Goal: Information Seeking & Learning: Check status

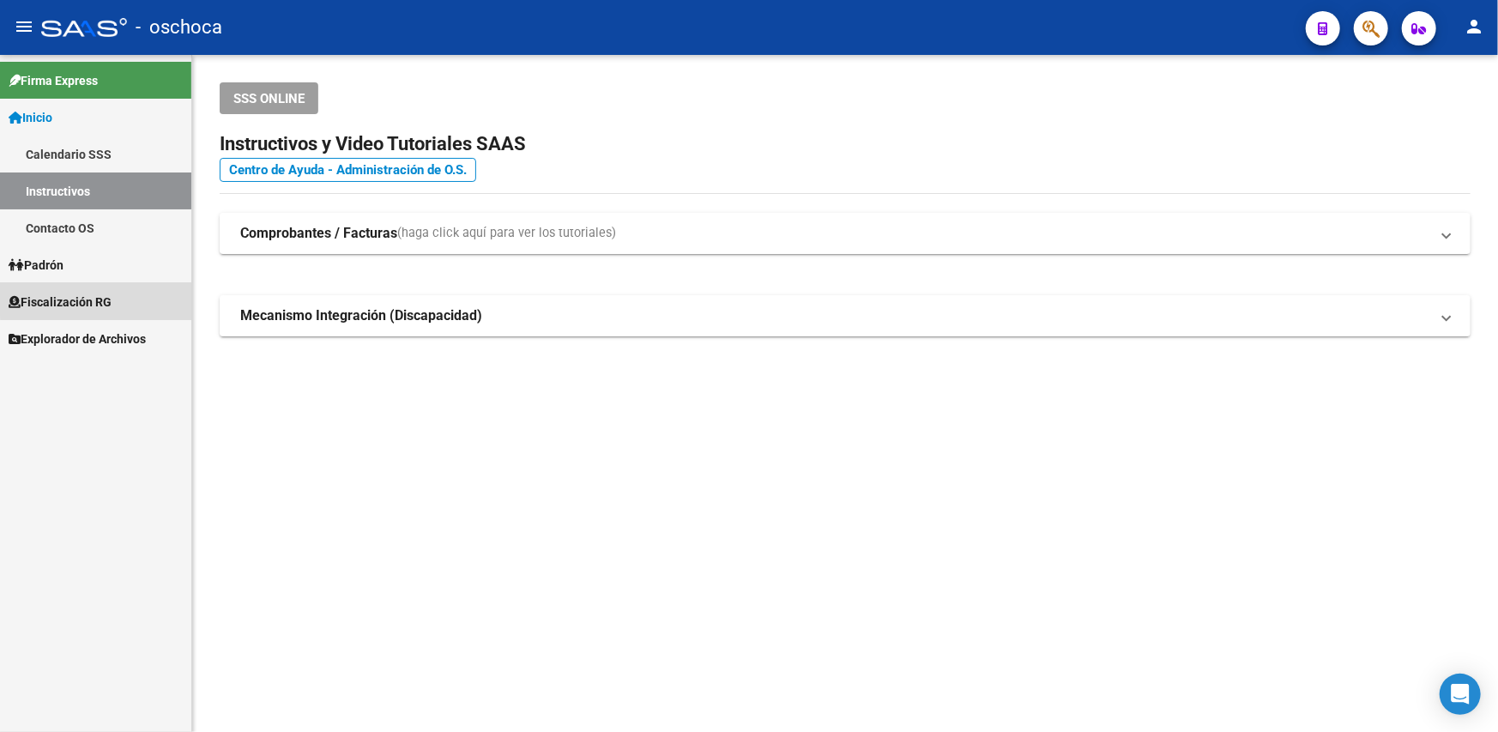
drag, startPoint x: 113, startPoint y: 292, endPoint x: 99, endPoint y: 312, distance: 25.2
click at [112, 293] on span "Fiscalización RG" at bounding box center [60, 302] width 103 height 19
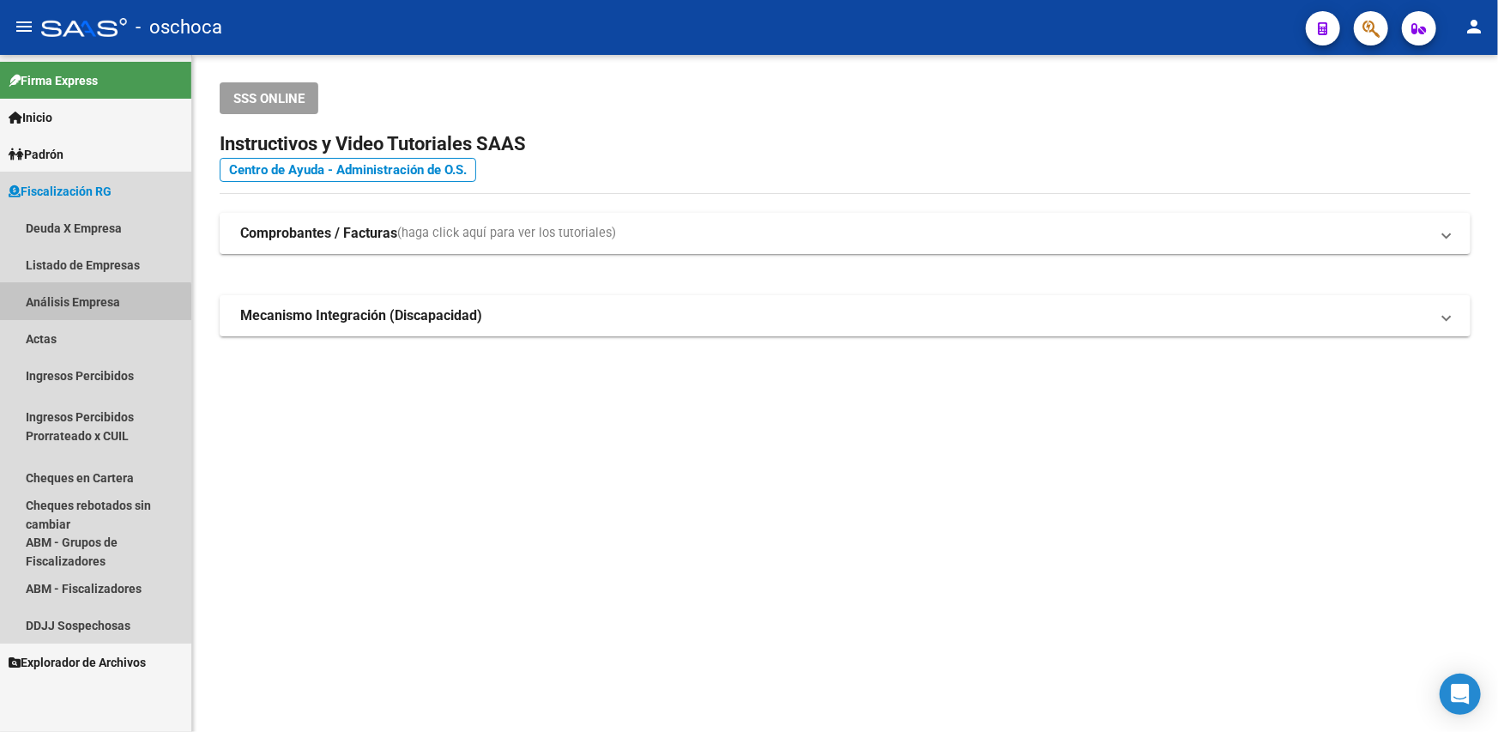
click at [77, 308] on link "Análisis Empresa" at bounding box center [95, 301] width 191 height 37
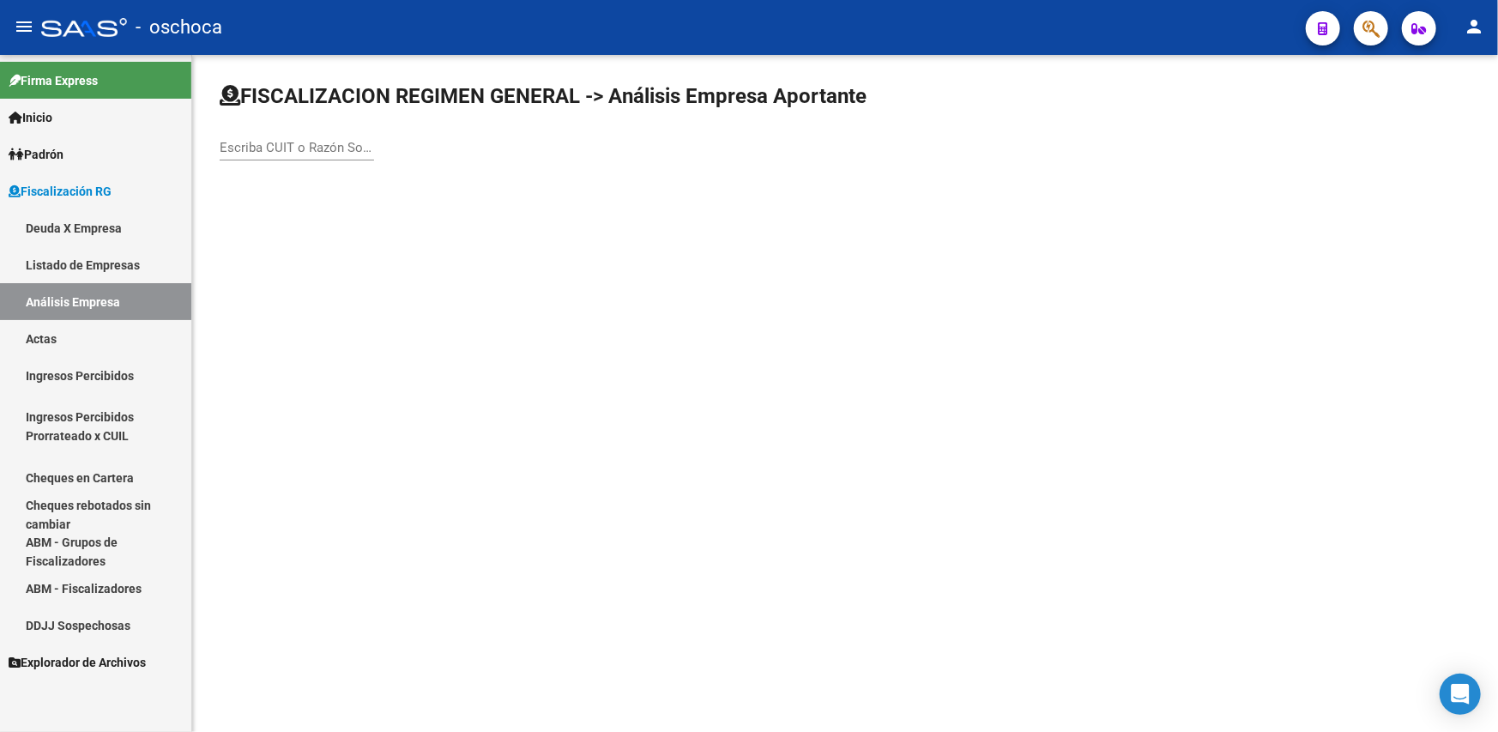
click at [239, 157] on div "Escriba CUIT o Razón Social para buscar" at bounding box center [297, 142] width 154 height 37
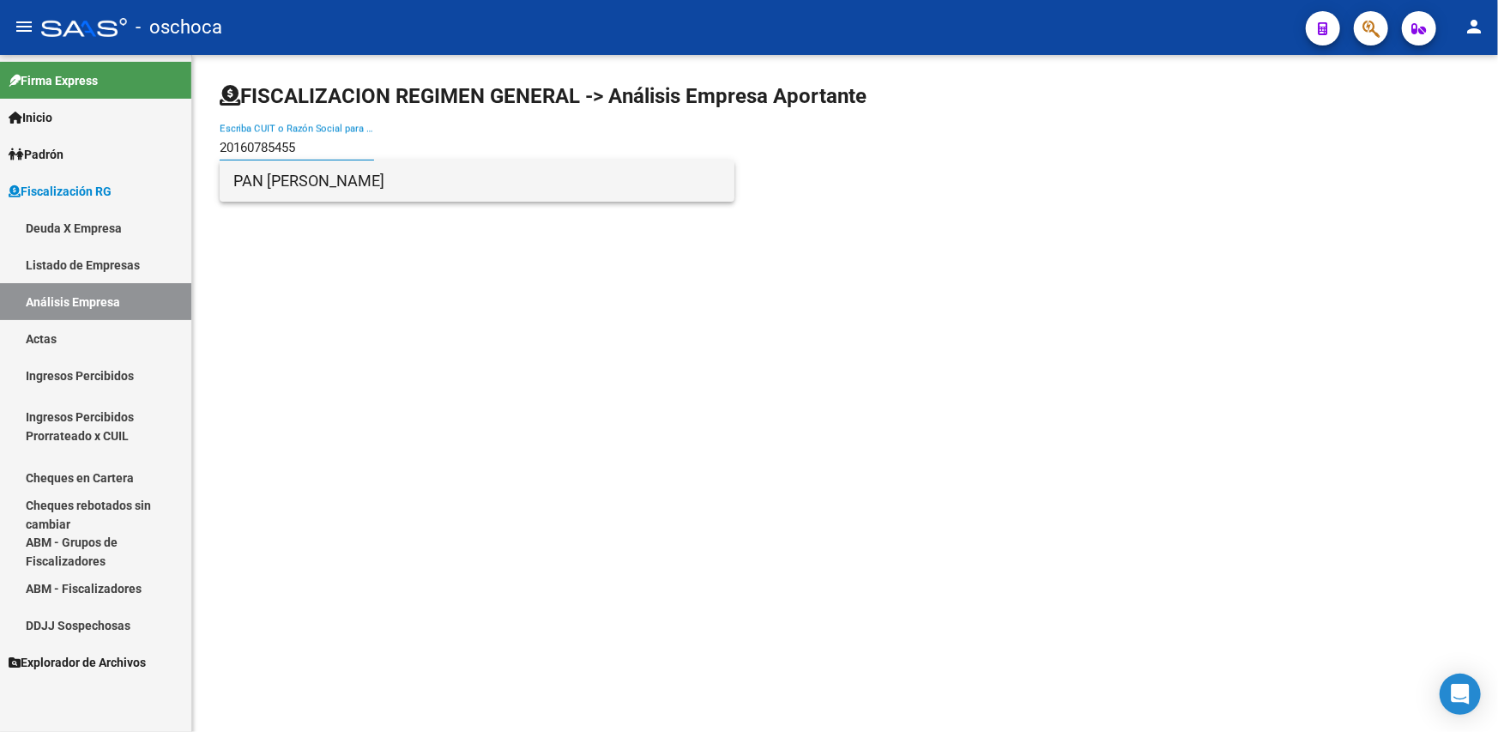
type input "20160785455"
click at [250, 183] on span "PAN [PERSON_NAME]" at bounding box center [476, 180] width 487 height 41
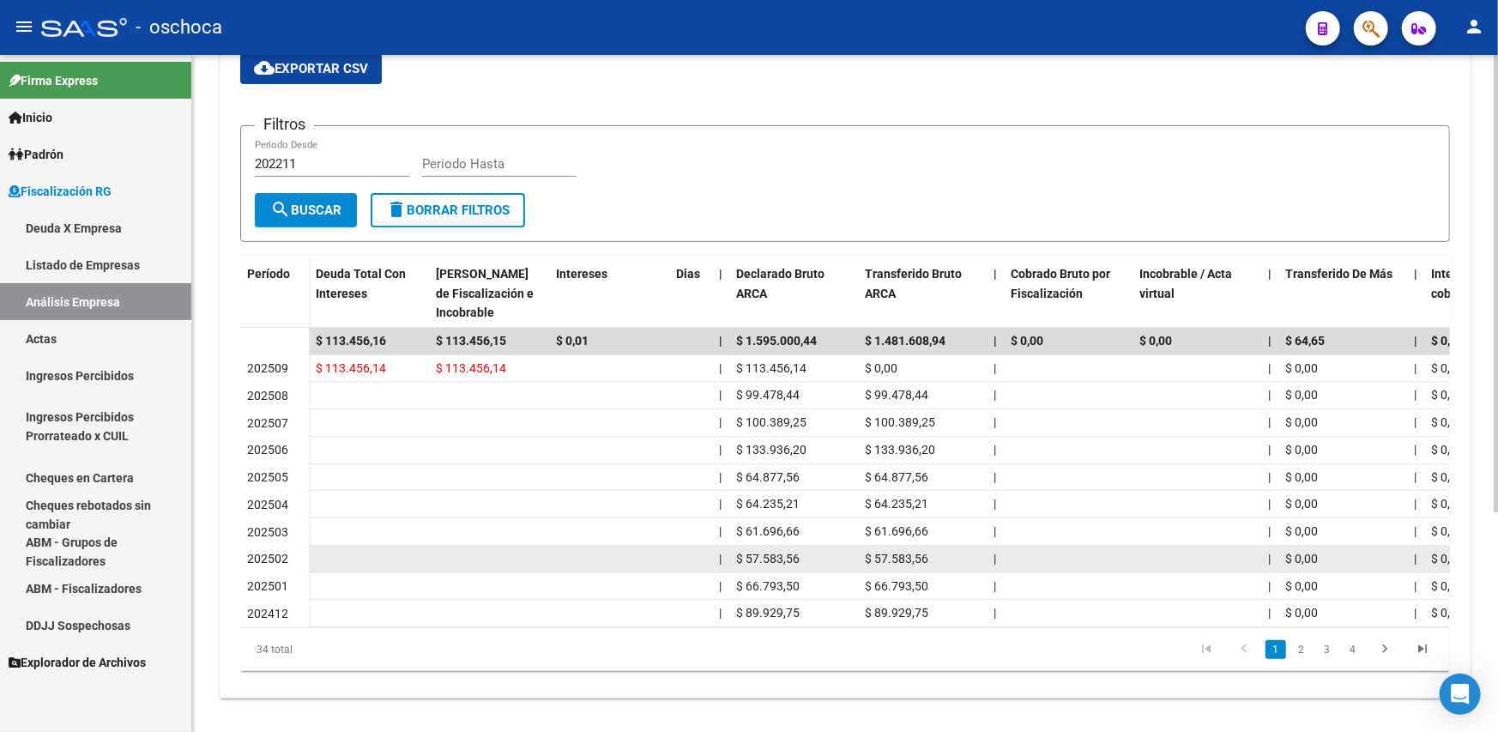
scroll to position [324, 0]
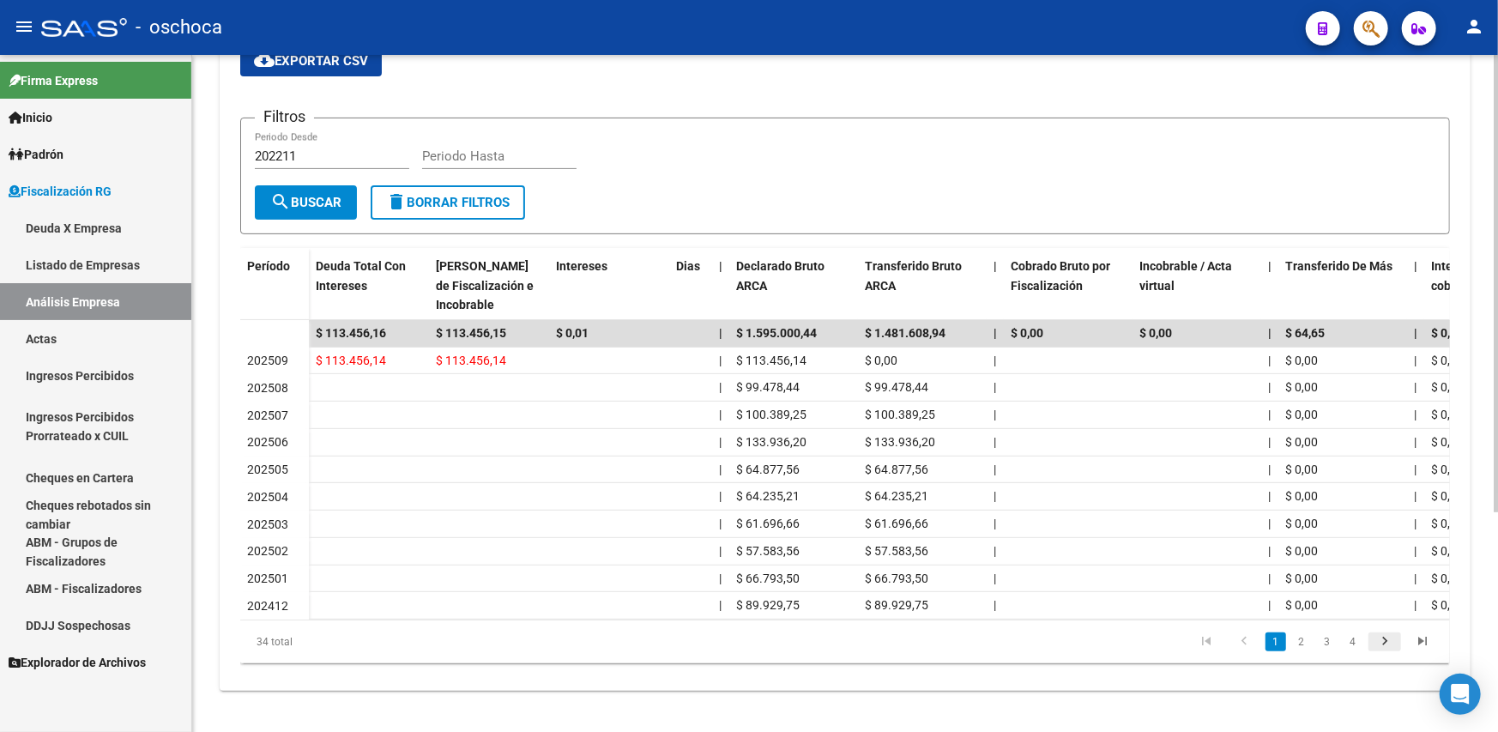
click at [1383, 640] on icon "go to next page" at bounding box center [1385, 643] width 22 height 21
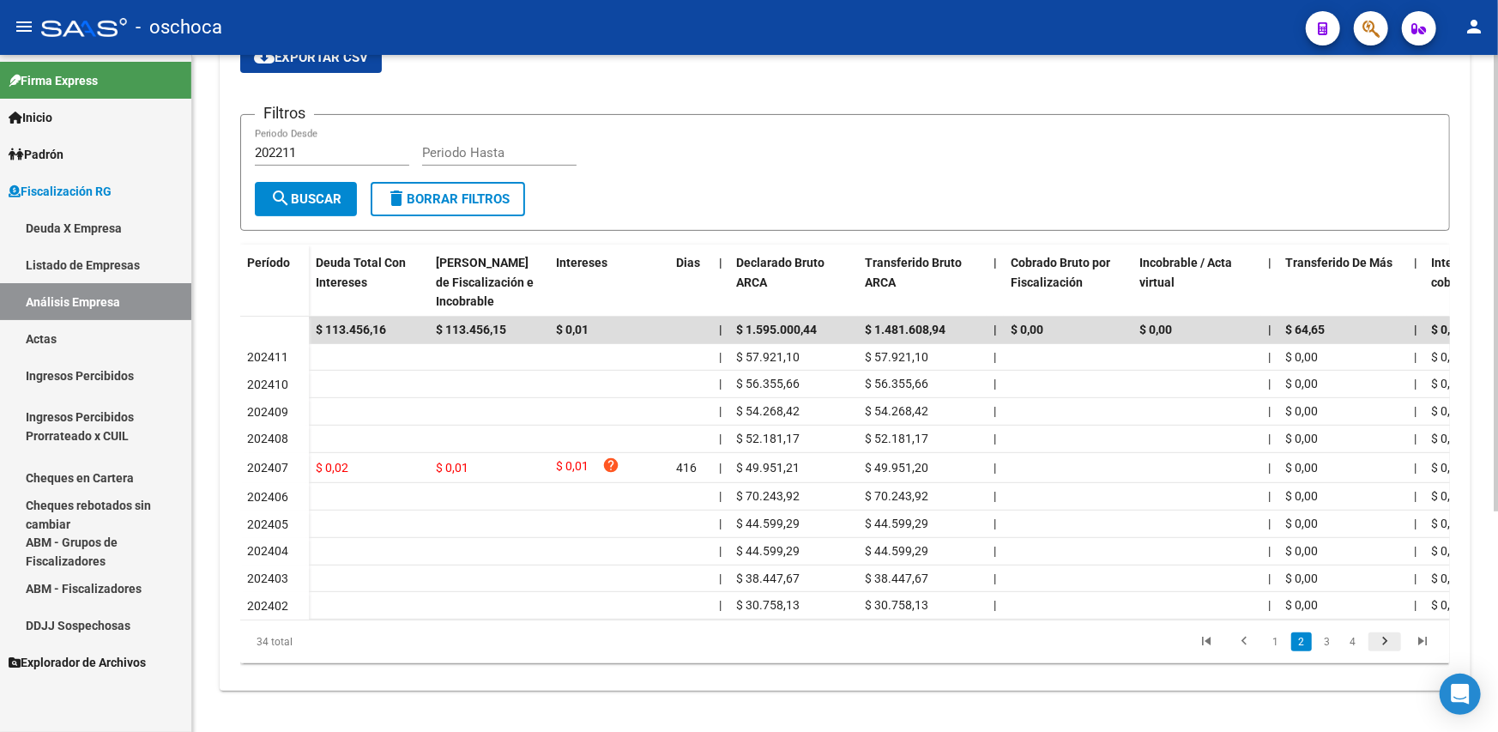
click at [1383, 640] on icon "go to next page" at bounding box center [1385, 643] width 22 height 21
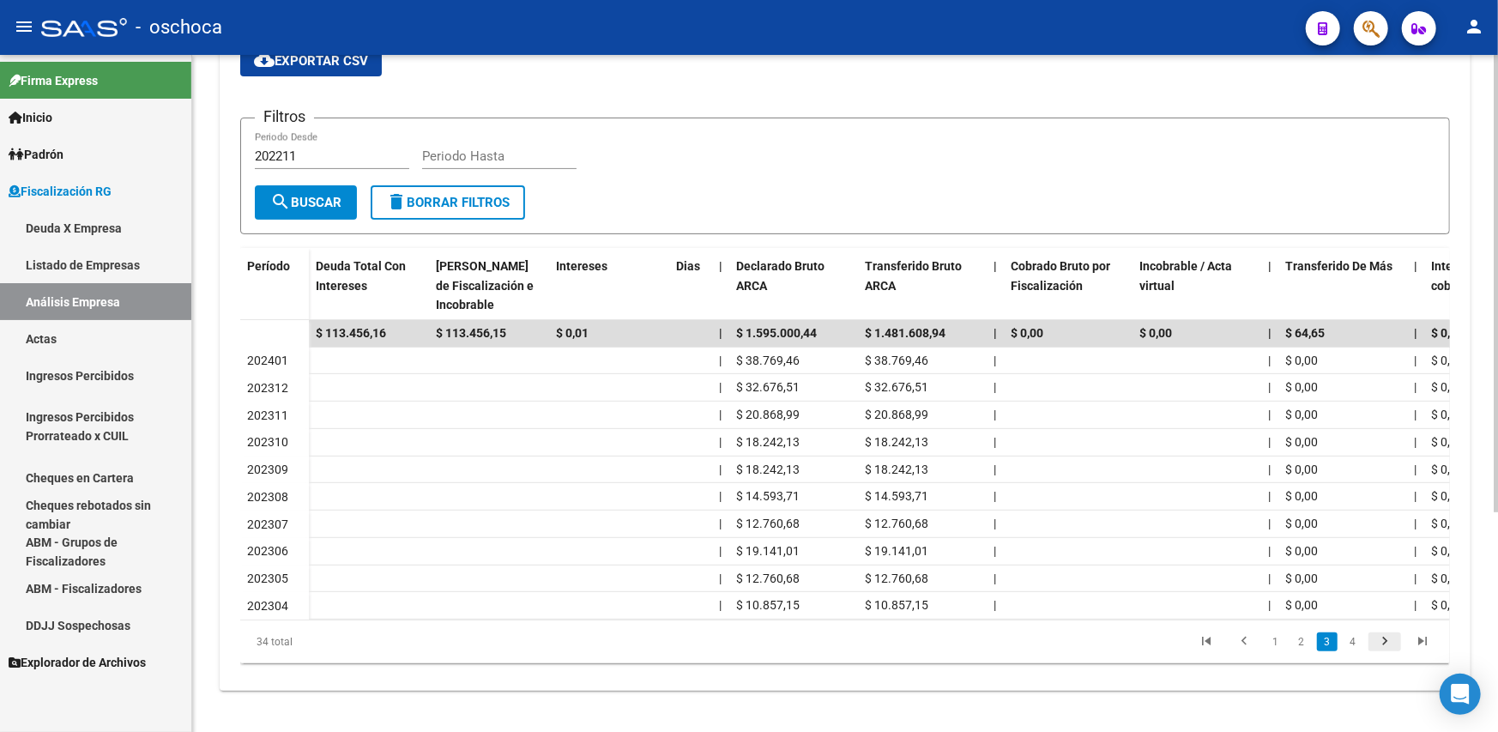
click at [1383, 640] on icon "go to next page" at bounding box center [1385, 643] width 22 height 21
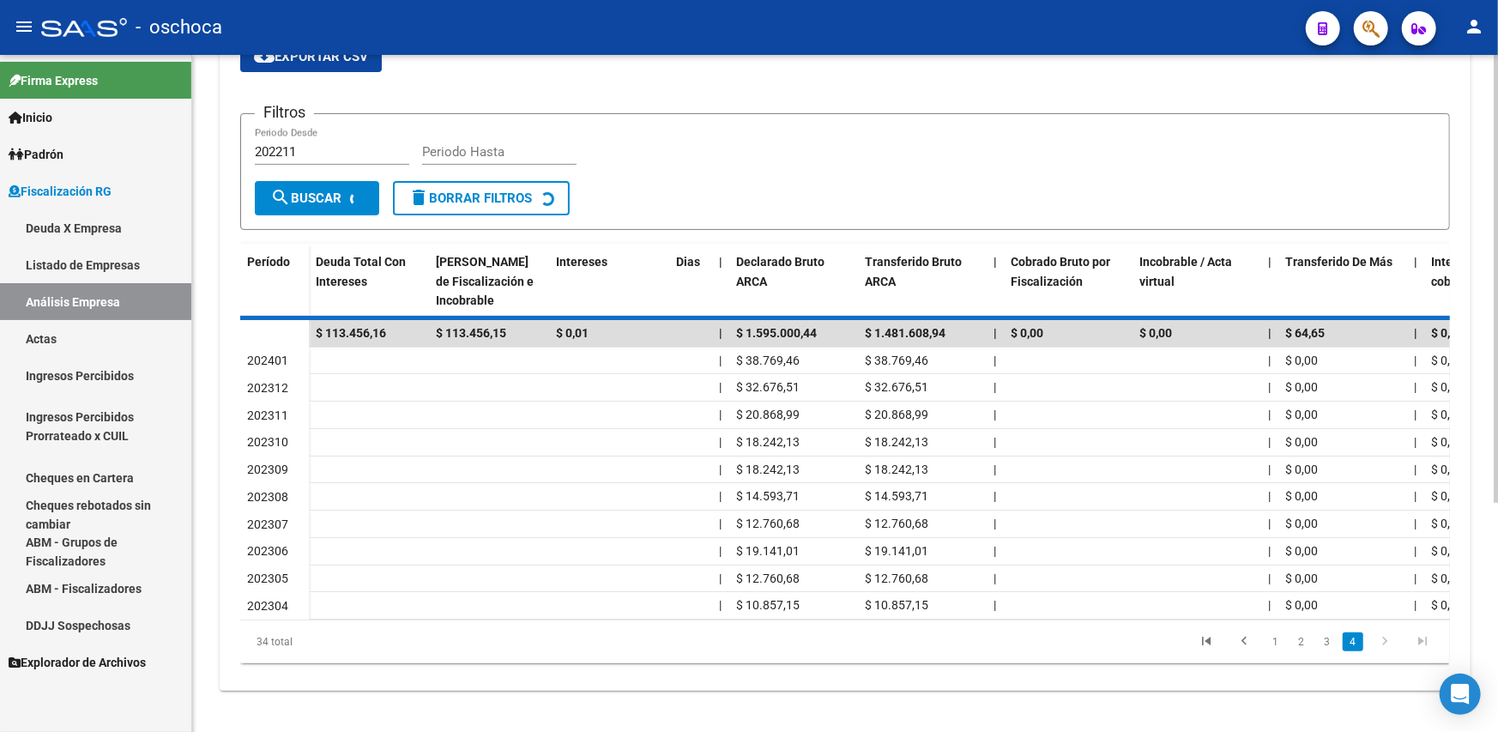
scroll to position [161, 0]
